Goal: Check status

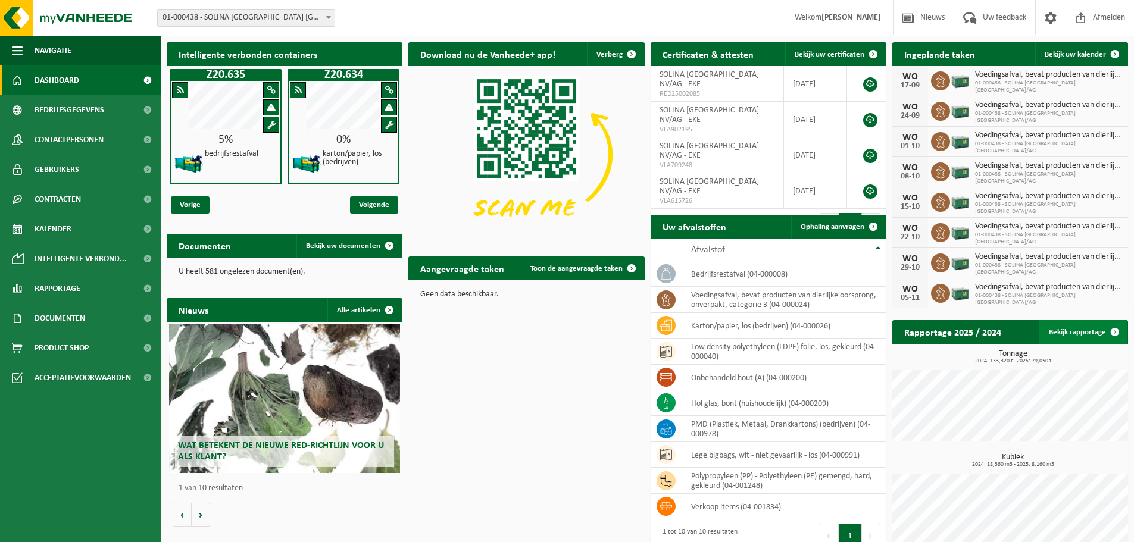
click at [1089, 325] on link "Bekijk rapportage" at bounding box center [1083, 332] width 88 height 24
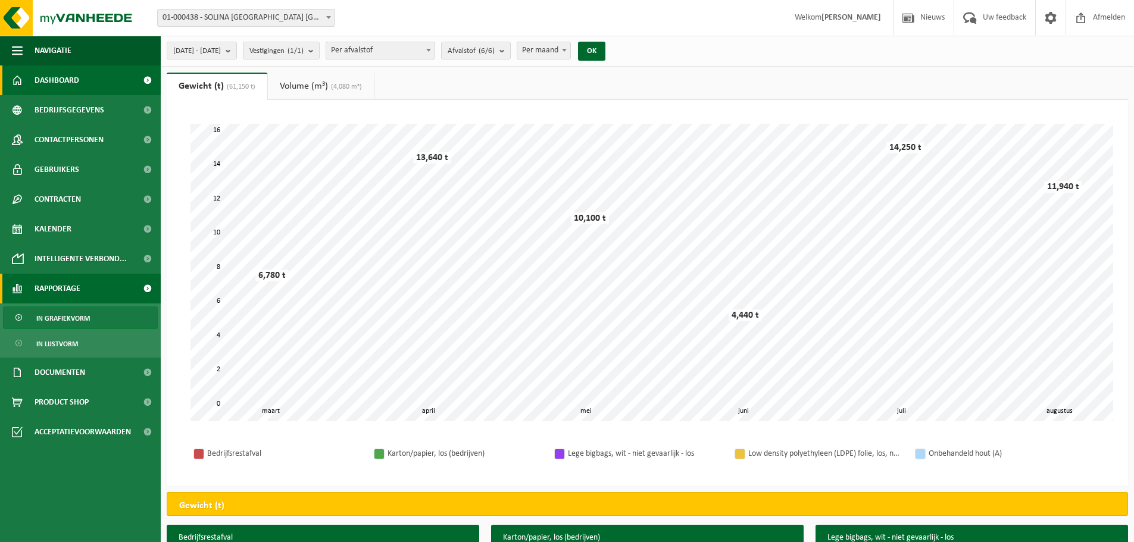
click at [120, 76] on link "Dashboard" at bounding box center [80, 80] width 161 height 30
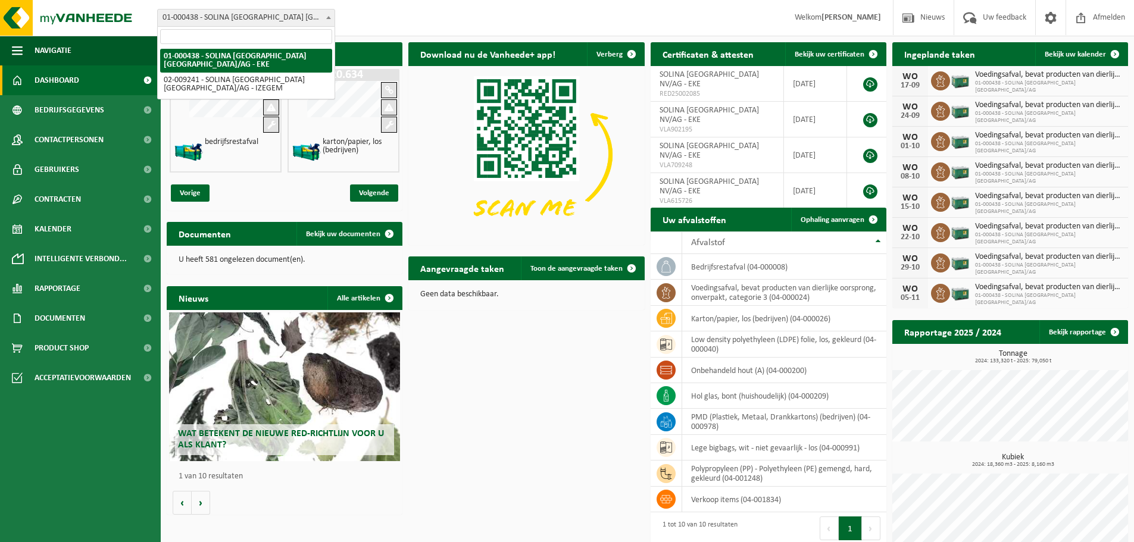
click at [326, 15] on span at bounding box center [329, 17] width 12 height 15
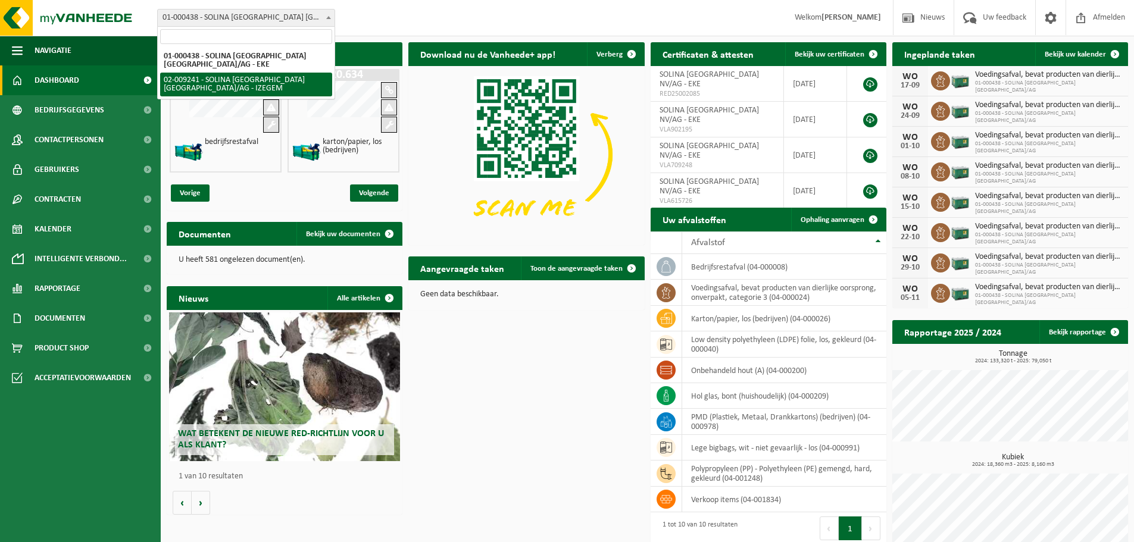
select select "13150"
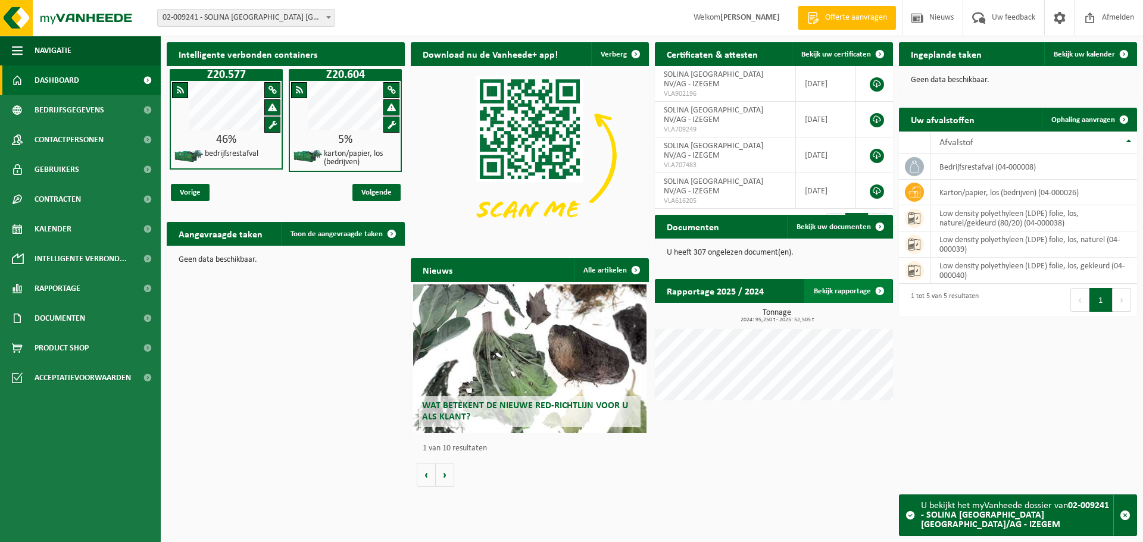
click at [849, 291] on link "Bekijk rapportage" at bounding box center [848, 291] width 88 height 24
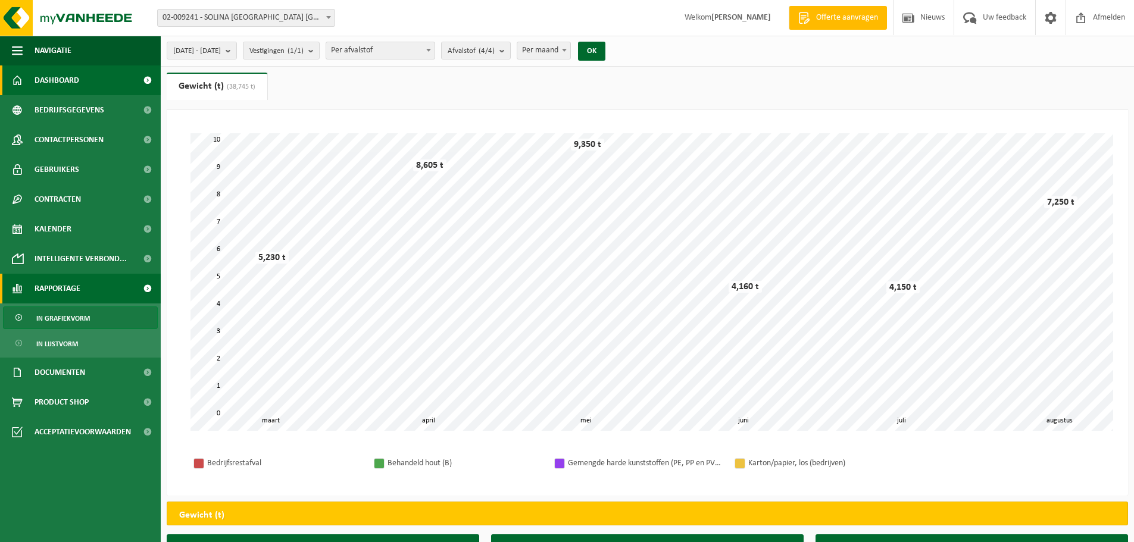
click at [67, 80] on span "Dashboard" at bounding box center [57, 80] width 45 height 30
